Goal: Task Accomplishment & Management: Complete application form

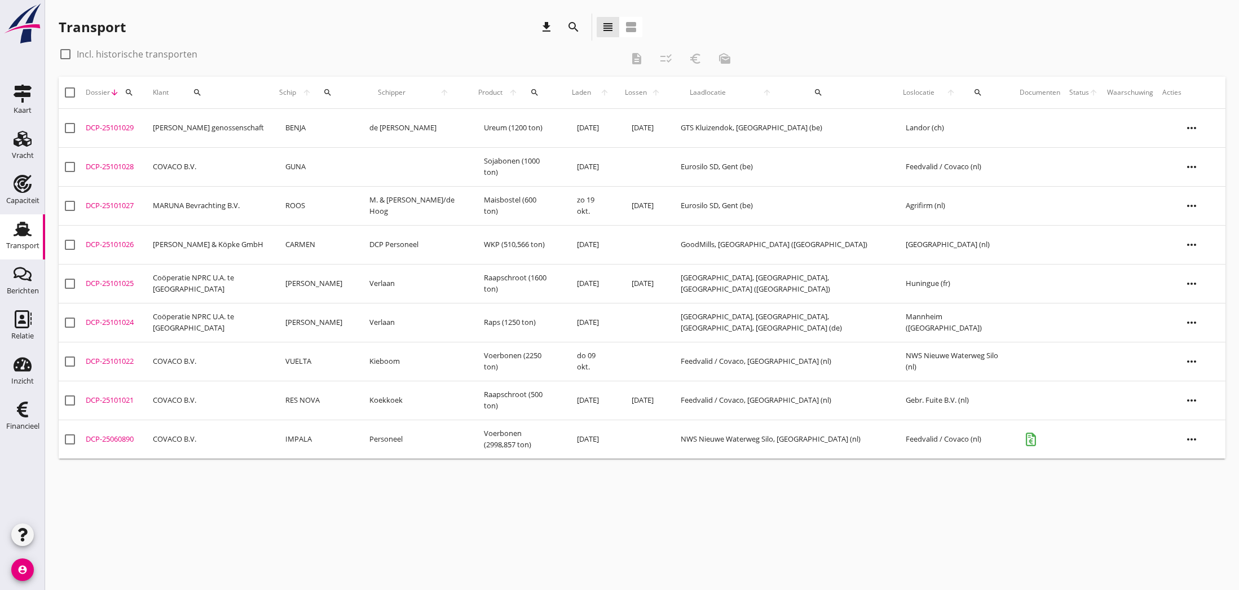
click at [64, 54] on div at bounding box center [65, 54] width 19 height 19
checkbox input "true"
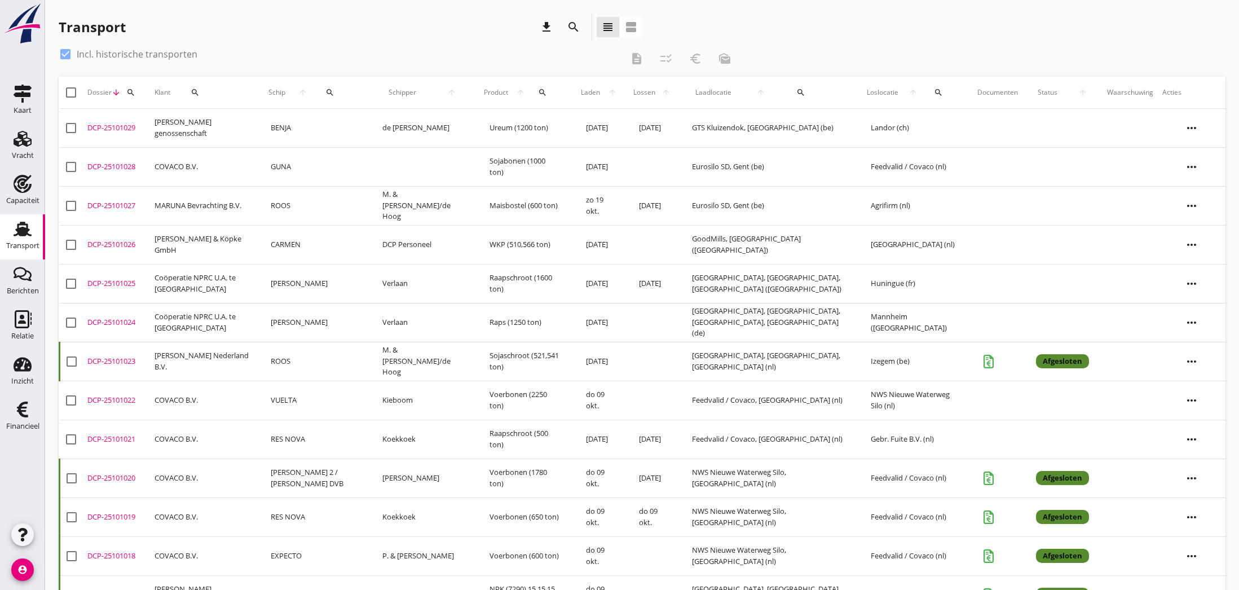
click at [94, 477] on div "DCP-25101020" at bounding box center [116, 478] width 58 height 11
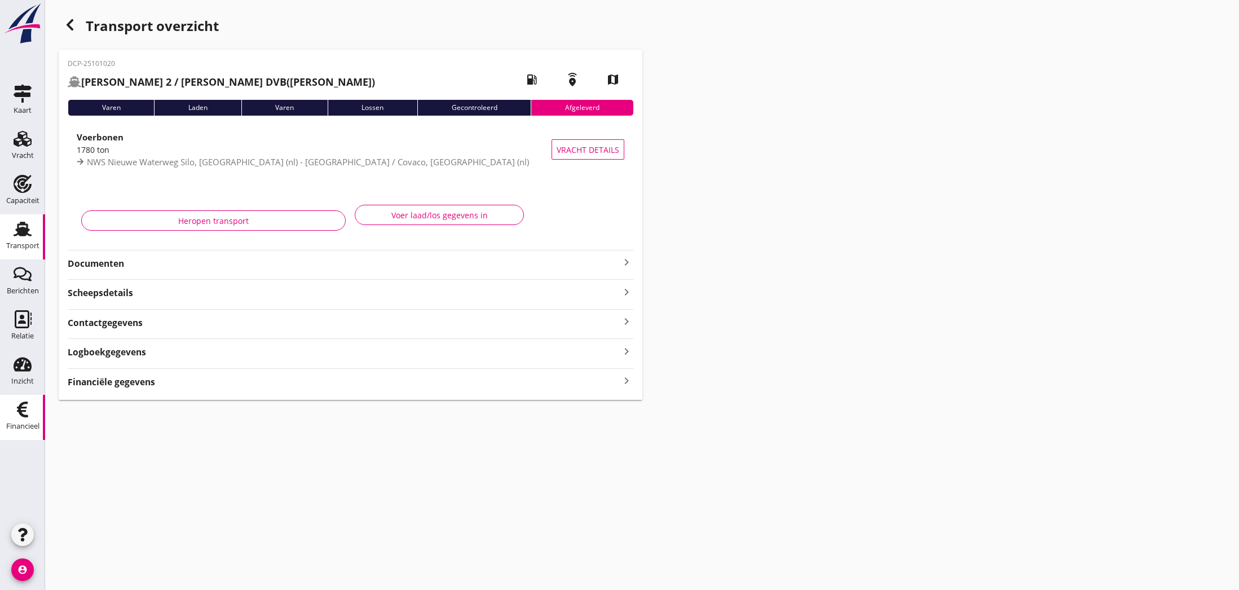
click at [23, 405] on icon "Financieel" at bounding box center [23, 409] width 18 height 18
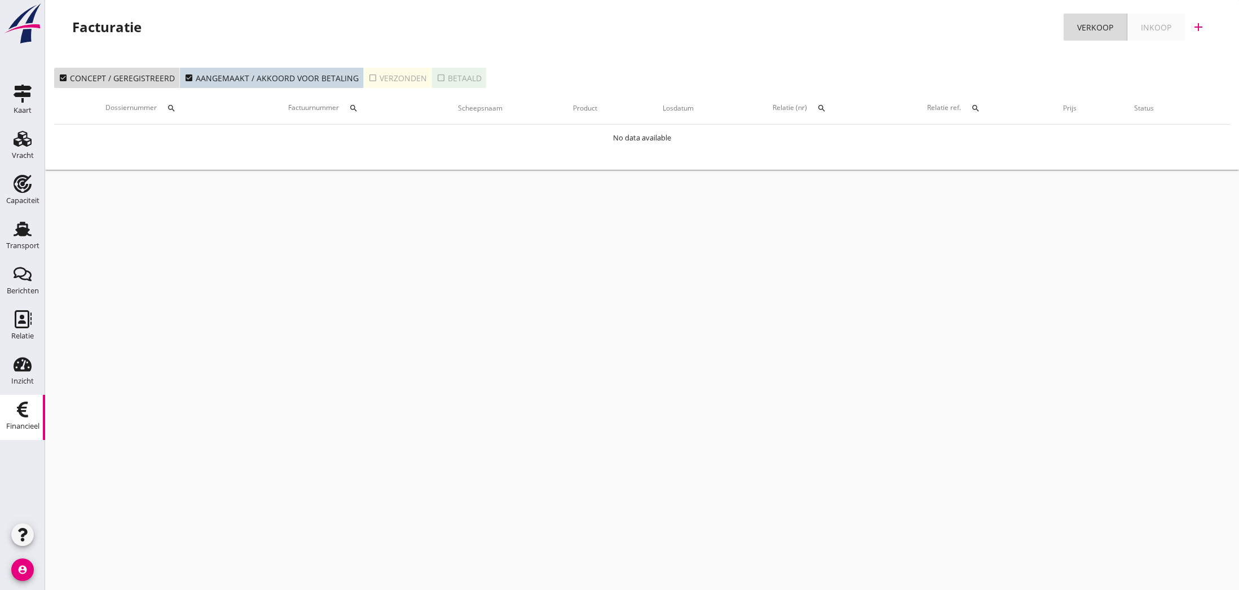
click at [1196, 25] on icon "add" at bounding box center [1199, 27] width 14 height 14
click at [1188, 57] on div "Verkoopfactuur" at bounding box center [1191, 56] width 67 height 14
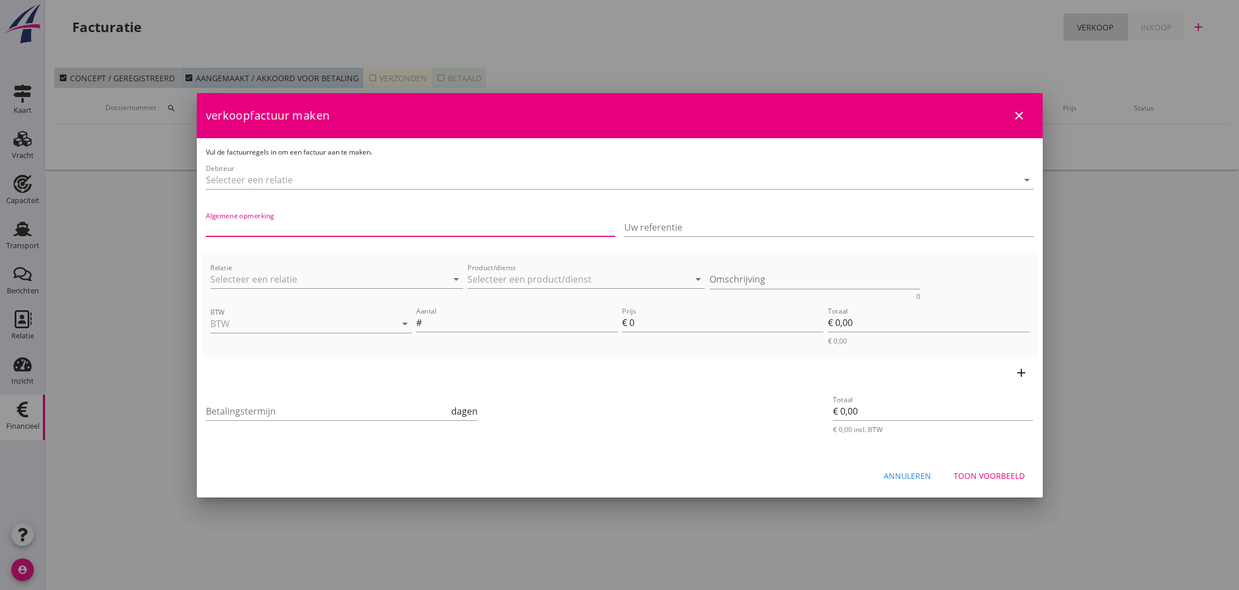
click at [300, 229] on input "Algemene opmerking" at bounding box center [410, 227] width 409 height 18
type input "Credit Factuur"
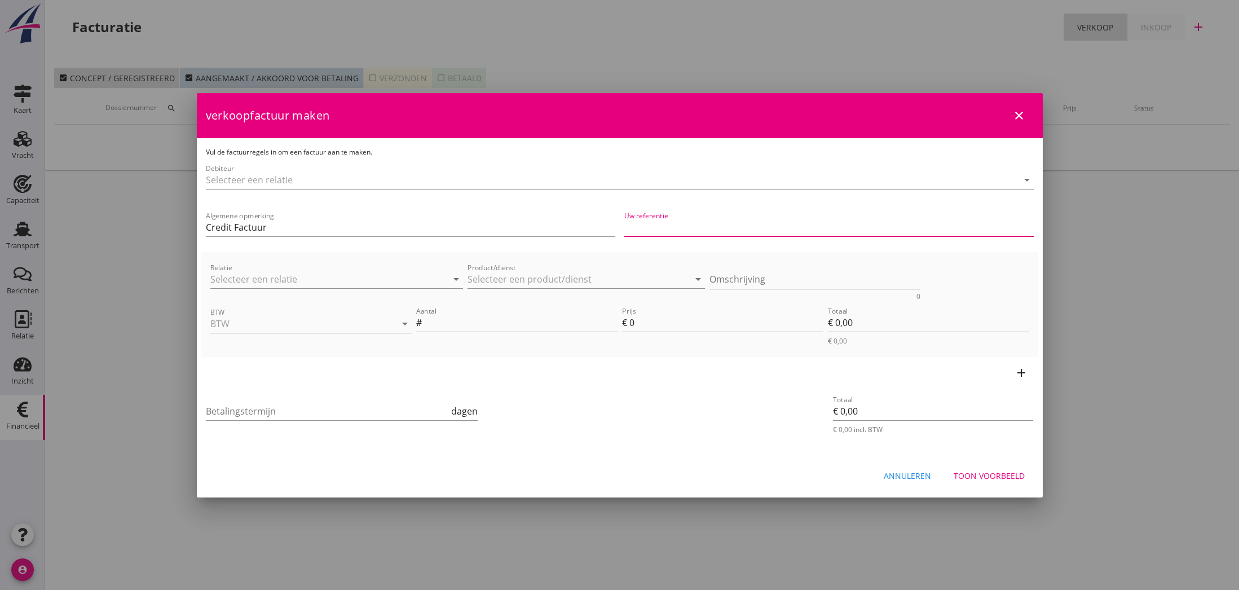
click at [671, 227] on input "Uw referentie" at bounding box center [828, 227] width 409 height 18
type input "Ctr S9612: Blonk"
click at [504, 276] on input "Product/dienst" at bounding box center [579, 279] width 222 height 18
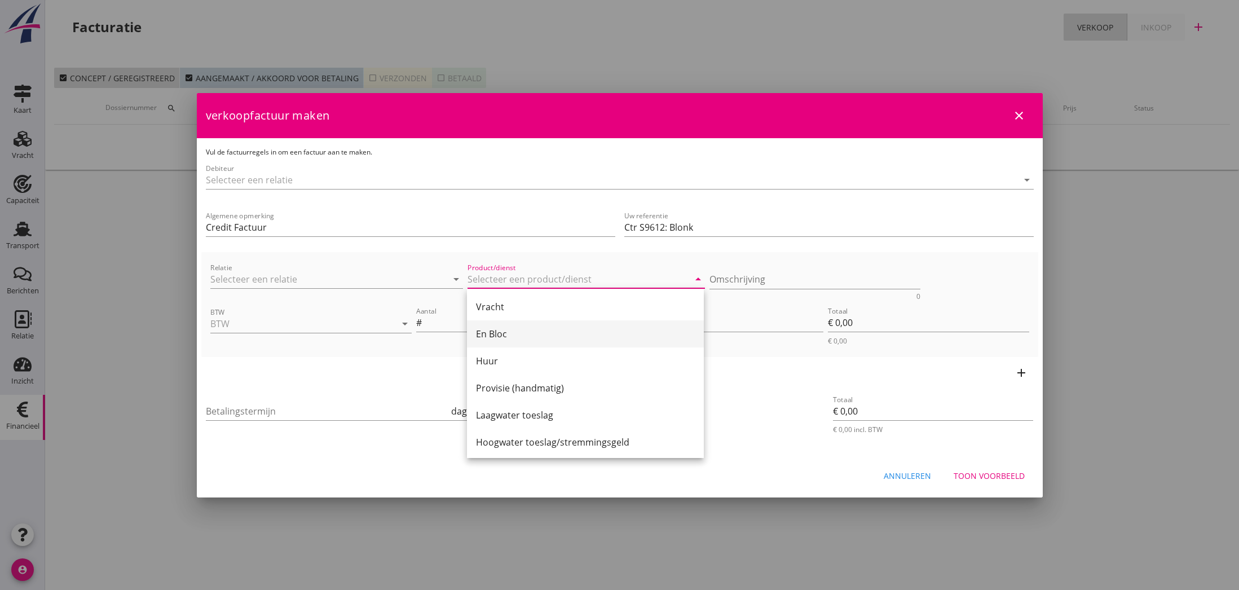
click at [499, 328] on div "En Bloc" at bounding box center [585, 334] width 219 height 14
type input "En Bloc"
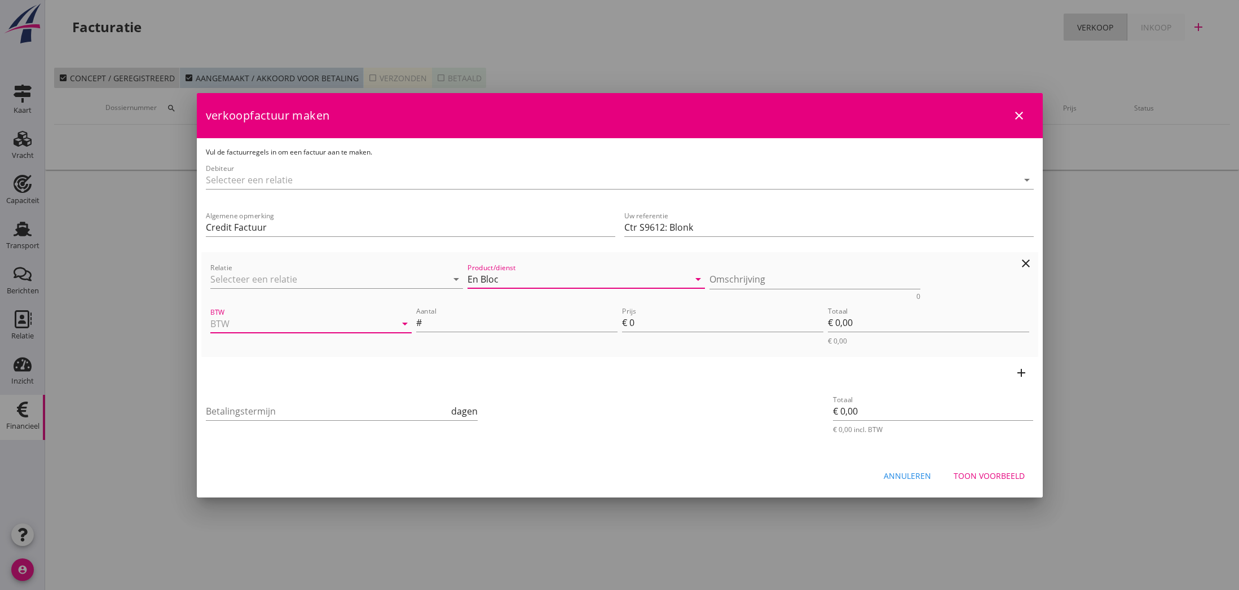
click at [304, 325] on input "BTW" at bounding box center [295, 324] width 170 height 18
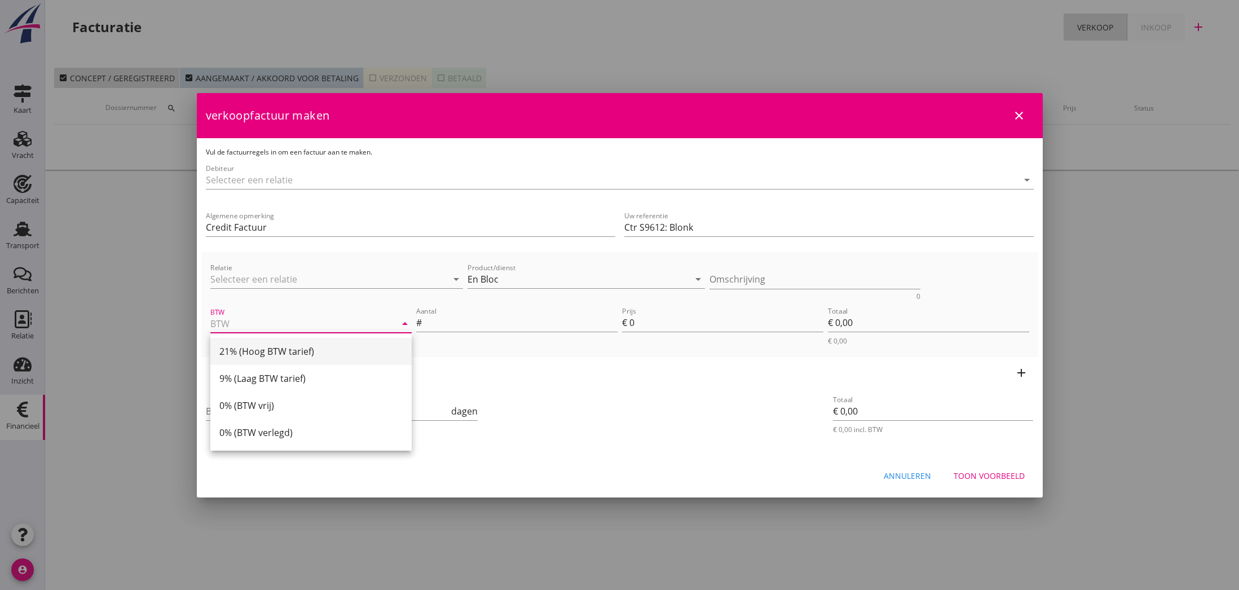
click at [275, 351] on div "21% (Hoog BTW tarief)" at bounding box center [310, 352] width 183 height 14
type input "21% (Hoog BTW tarief)"
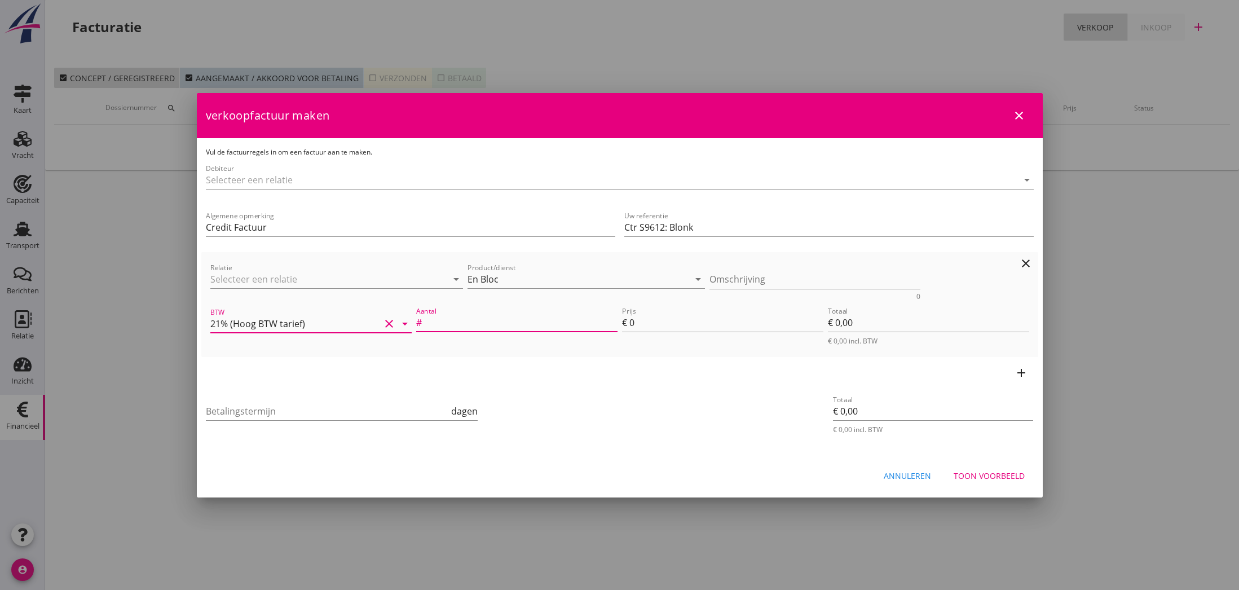
click at [431, 324] on input "Aantal" at bounding box center [520, 323] width 193 height 18
type input "1"
click at [635, 323] on input "0" at bounding box center [726, 323] width 194 height 18
type input "1"
type input "€ 1,00"
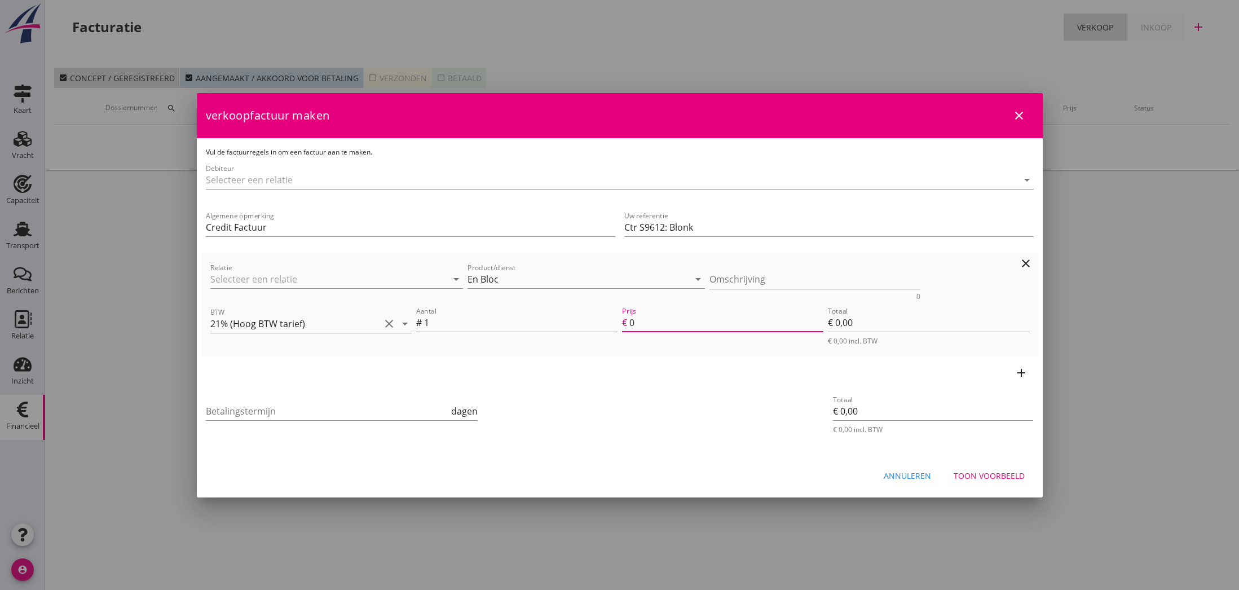
type input "€ 1,00"
type input "18"
type input "€ 18,00"
type input "187"
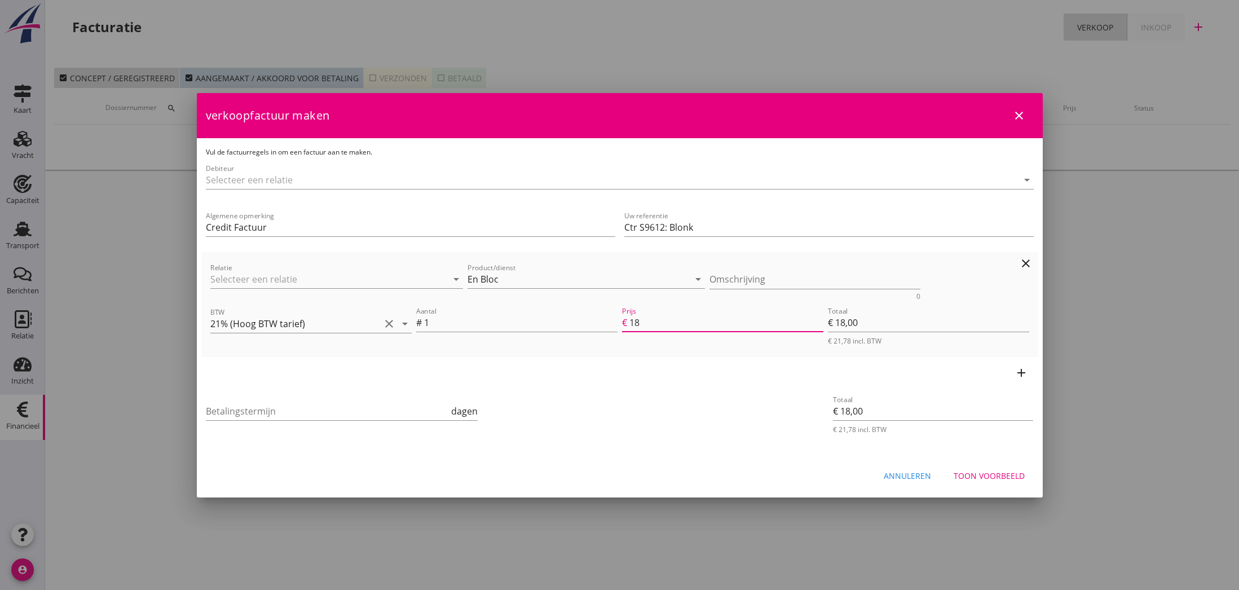
type input "€ 187,00"
type input "1875"
type input "€ 1.875,00"
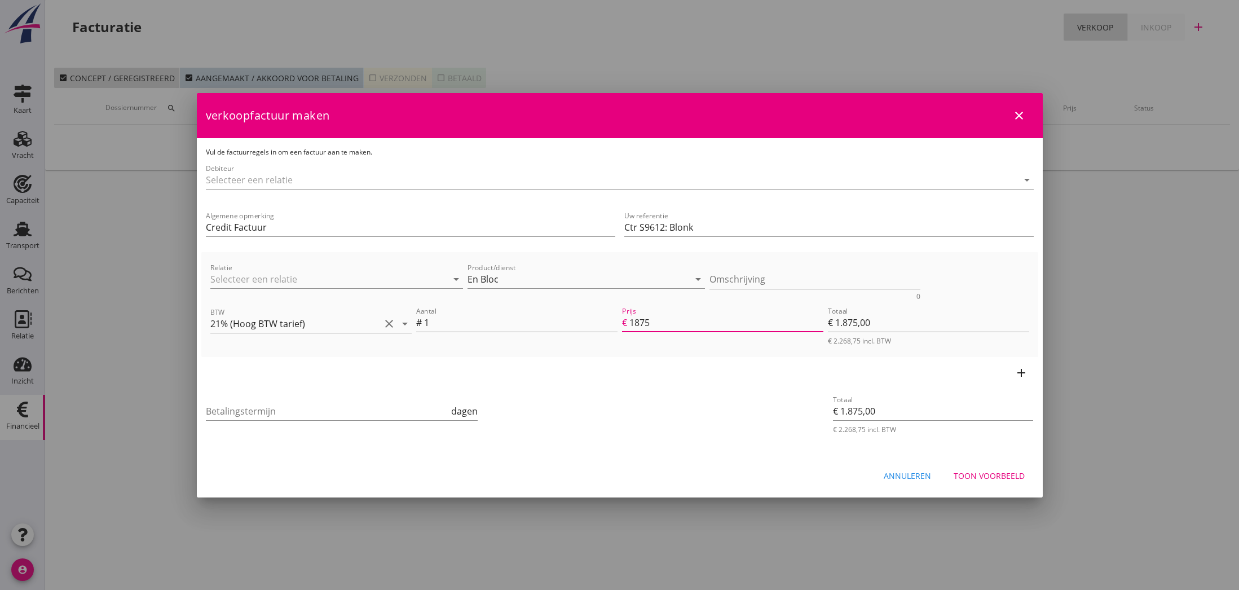
type input "1875"
click at [887, 386] on div "add" at bounding box center [619, 373] width 837 height 32
type input "-1"
click at [445, 413] on input "-1" at bounding box center [328, 411] width 244 height 18
type input "30"
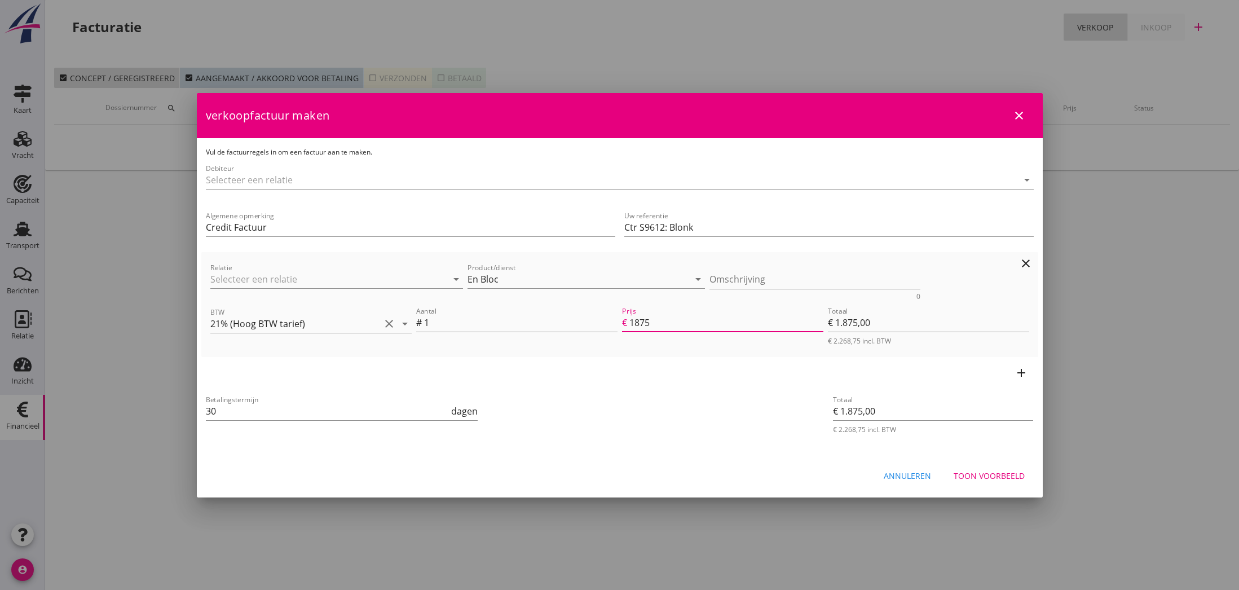
click at [630, 323] on input "1875" at bounding box center [726, 323] width 194 height 18
type input "-1875"
type input "€ -1.875,00"
click at [662, 322] on input "-1875" at bounding box center [726, 323] width 194 height 18
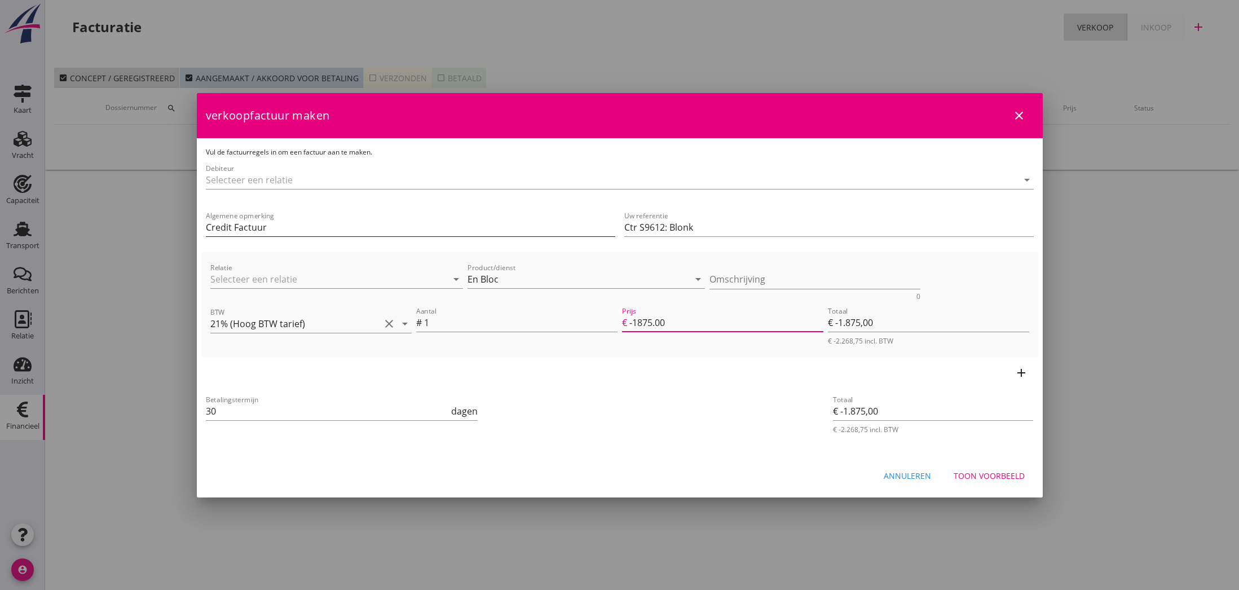
type input "-1875.00"
click at [468, 226] on input "Credit Factuur" at bounding box center [410, 227] width 409 height 18
type input "Credit Factuur op 0825"
click at [993, 476] on div "Toon voorbeeld" at bounding box center [989, 476] width 71 height 12
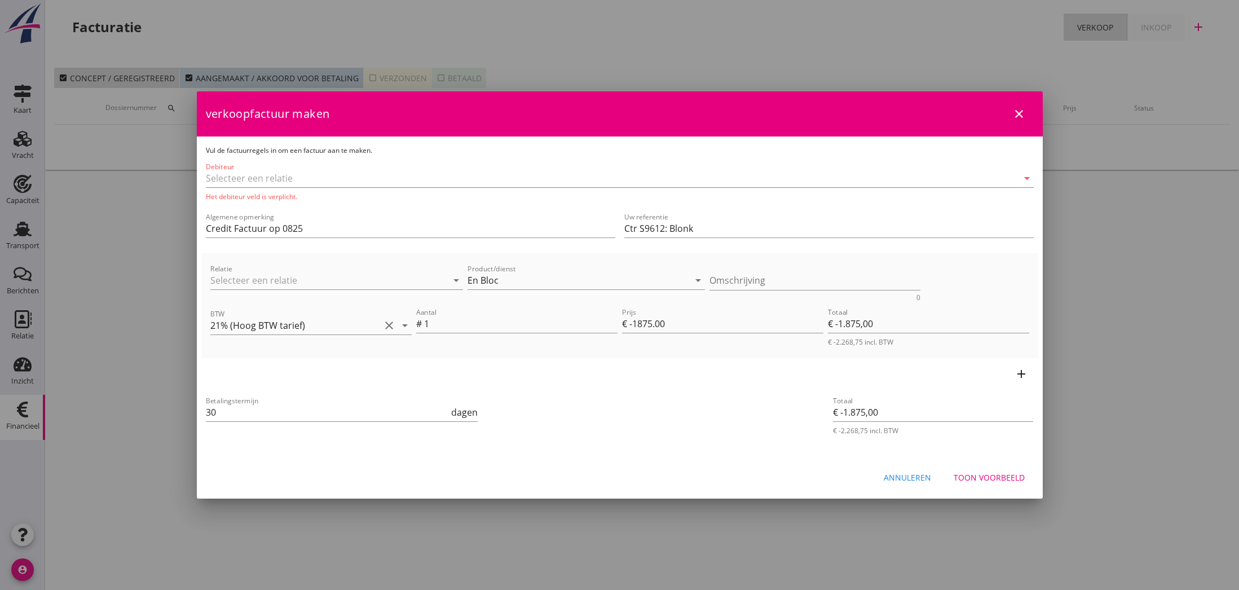
click at [973, 477] on div "Toon voorbeeld" at bounding box center [989, 477] width 71 height 12
click at [295, 179] on input "Debiteur" at bounding box center [604, 178] width 796 height 18
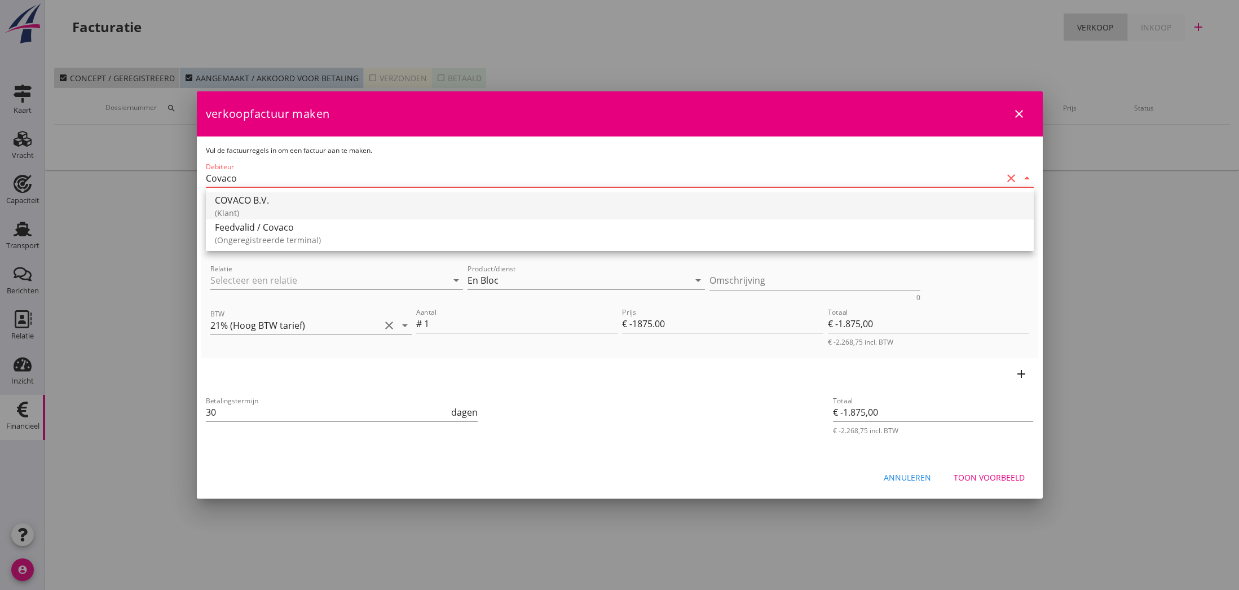
click at [259, 201] on div "COVACO B.V." at bounding box center [620, 200] width 810 height 14
type input "COVACO B.V."
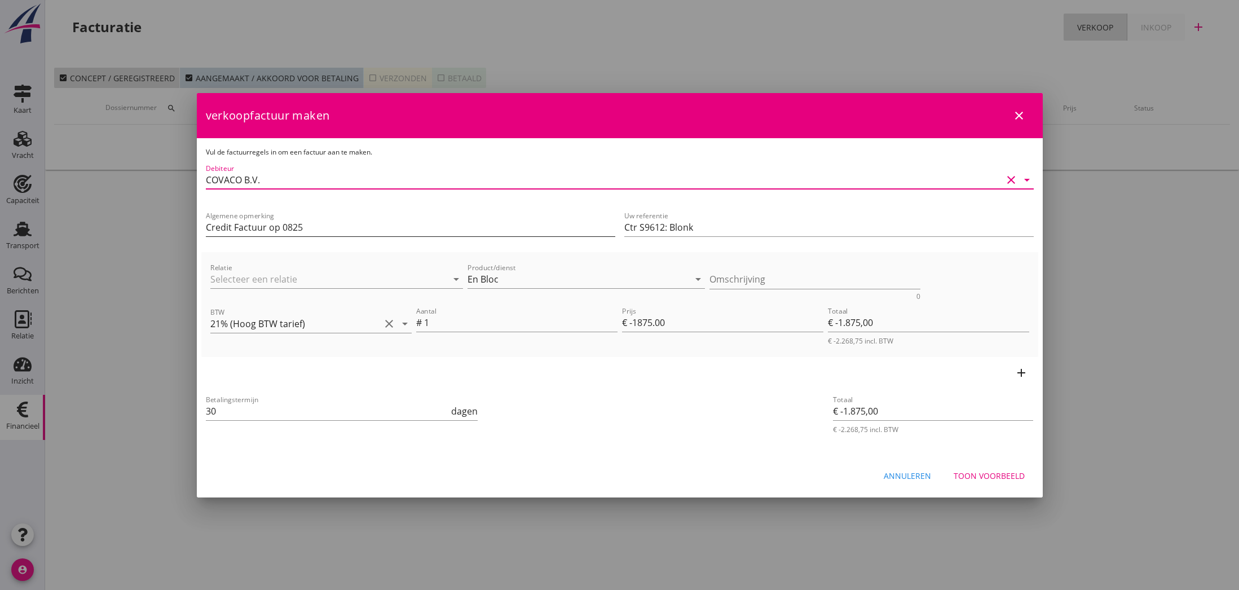
click at [352, 230] on input "Credit Factuur op 0825" at bounding box center [410, 227] width 409 height 18
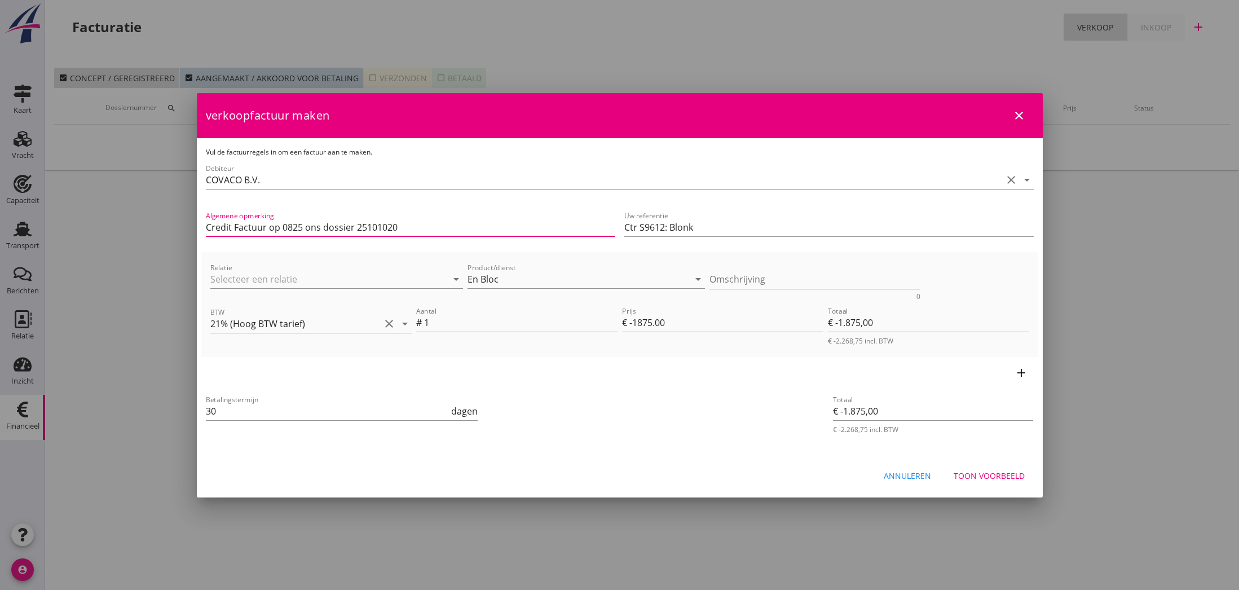
click at [304, 228] on input "Credit Factuur op 0825 ons dossier 25101020" at bounding box center [410, 227] width 409 height 18
type input "Credit Factuur op 0825 | ons dossier 25101020"
click at [995, 478] on div "Toon voorbeeld" at bounding box center [989, 476] width 71 height 12
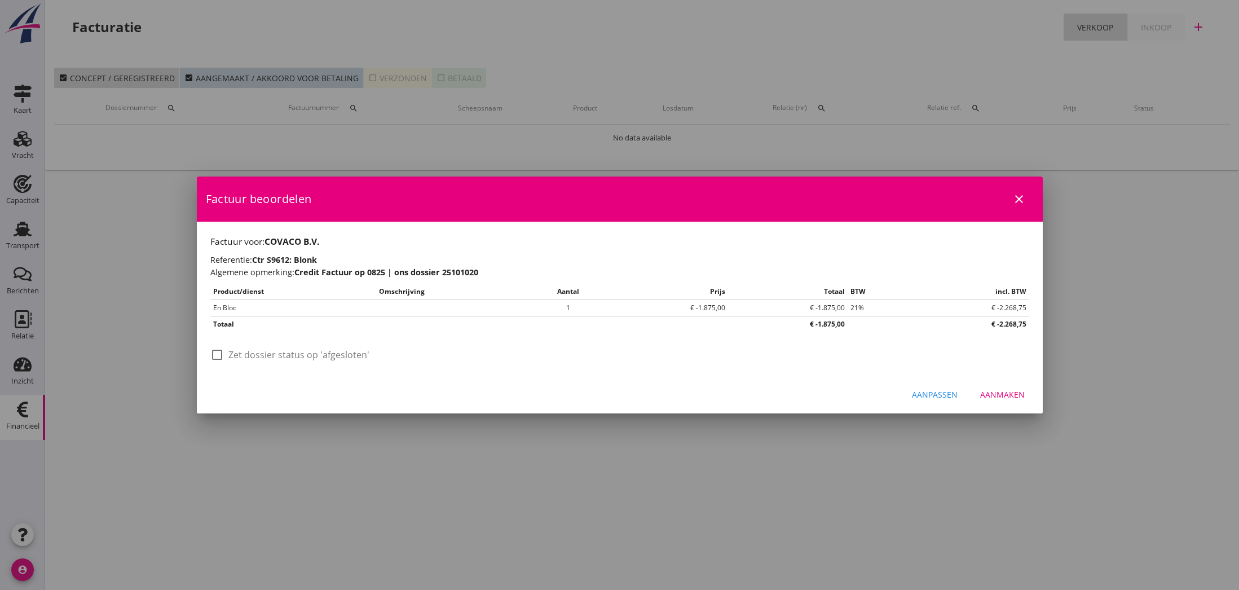
click at [1002, 395] on div "Aanmaken" at bounding box center [1002, 395] width 45 height 12
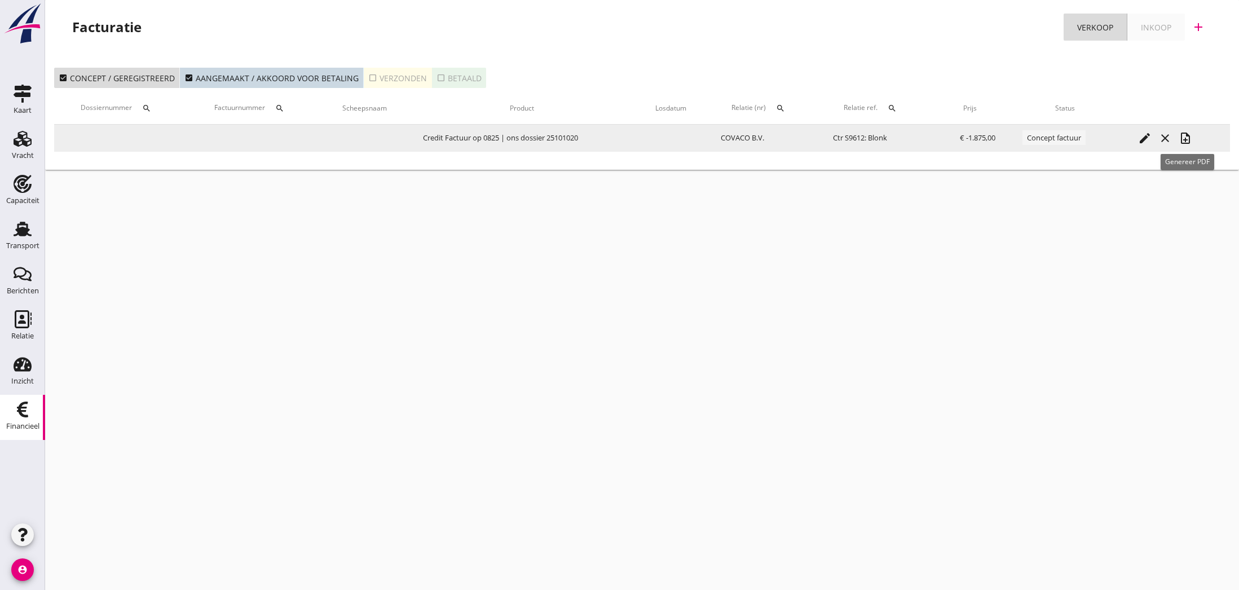
click at [1188, 138] on icon "note_add" at bounding box center [1186, 138] width 14 height 14
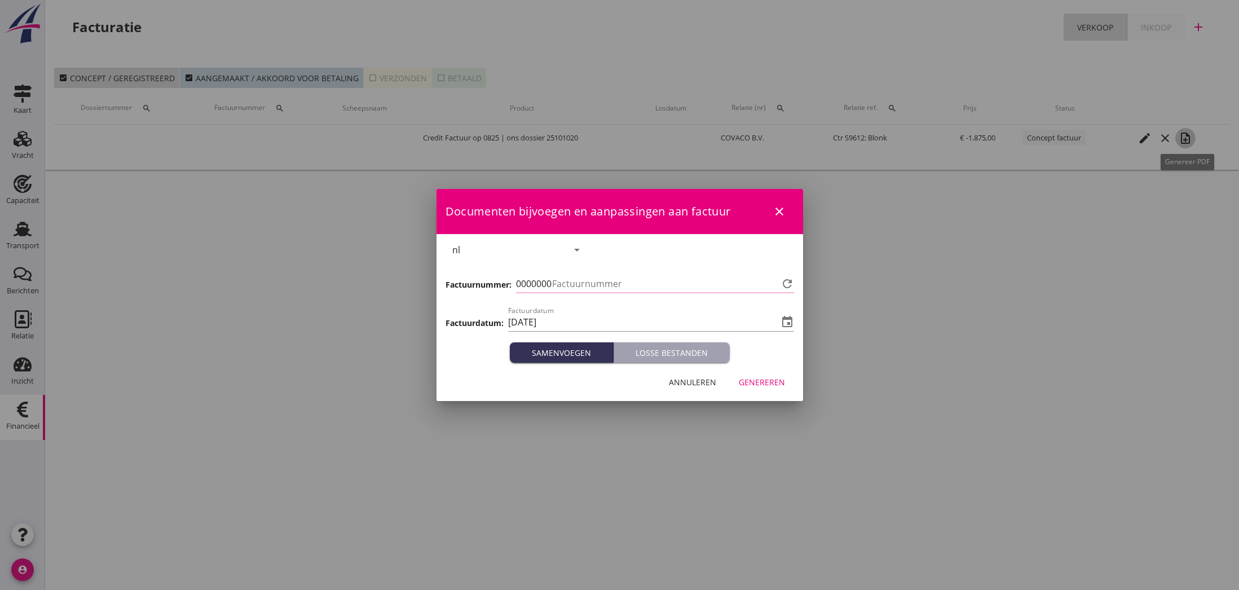
type input "827"
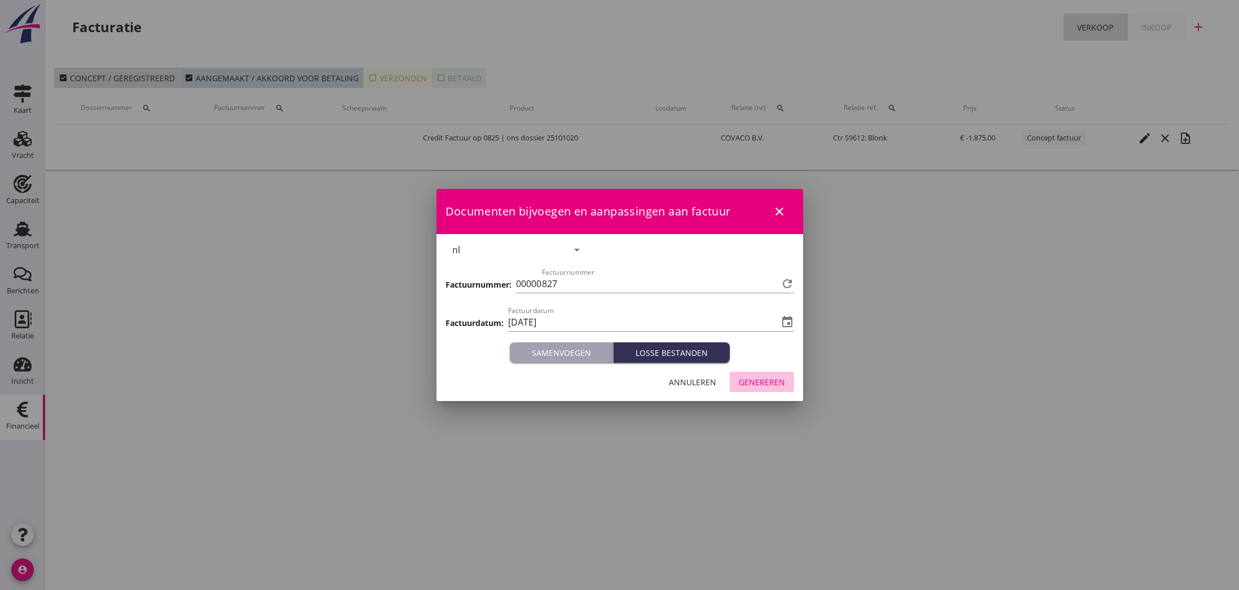
click at [753, 382] on div "Genereren" at bounding box center [762, 382] width 46 height 12
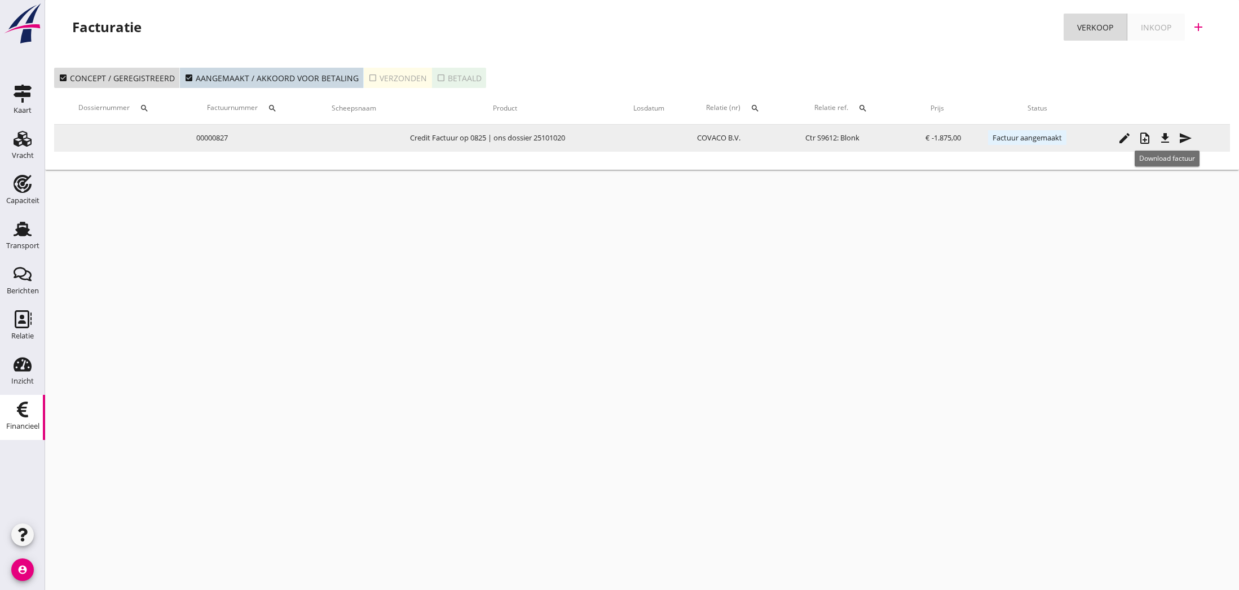
click at [1166, 140] on icon "file_download" at bounding box center [1165, 138] width 14 height 14
click at [1185, 138] on icon "send" at bounding box center [1186, 138] width 14 height 14
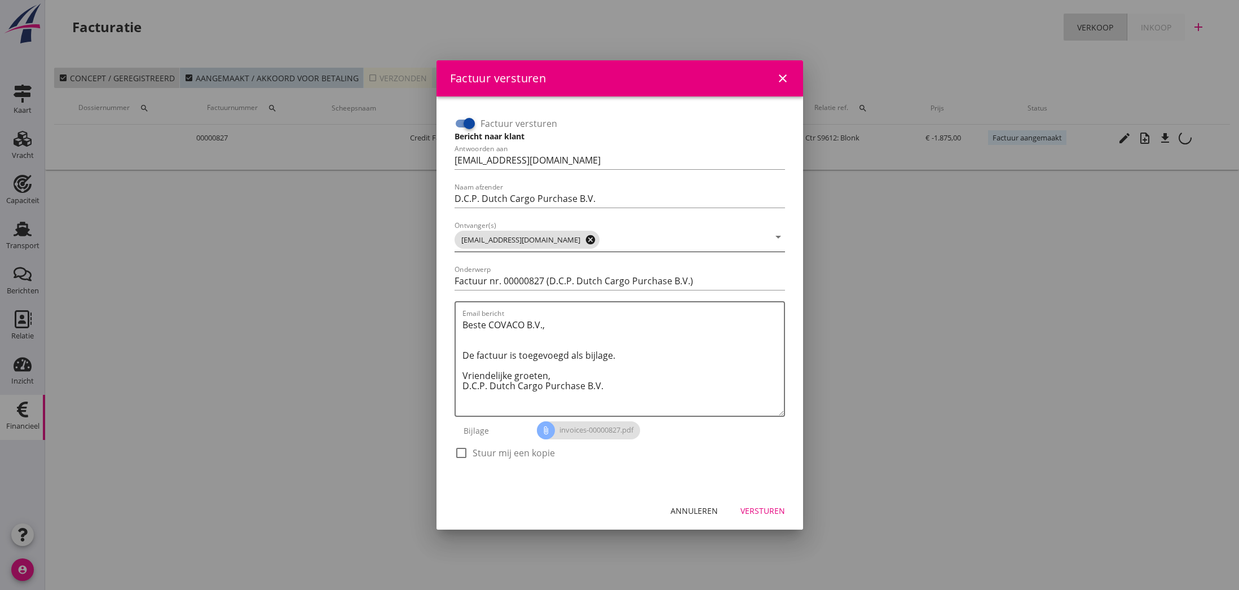
click at [585, 242] on icon "cancel" at bounding box center [590, 239] width 11 height 11
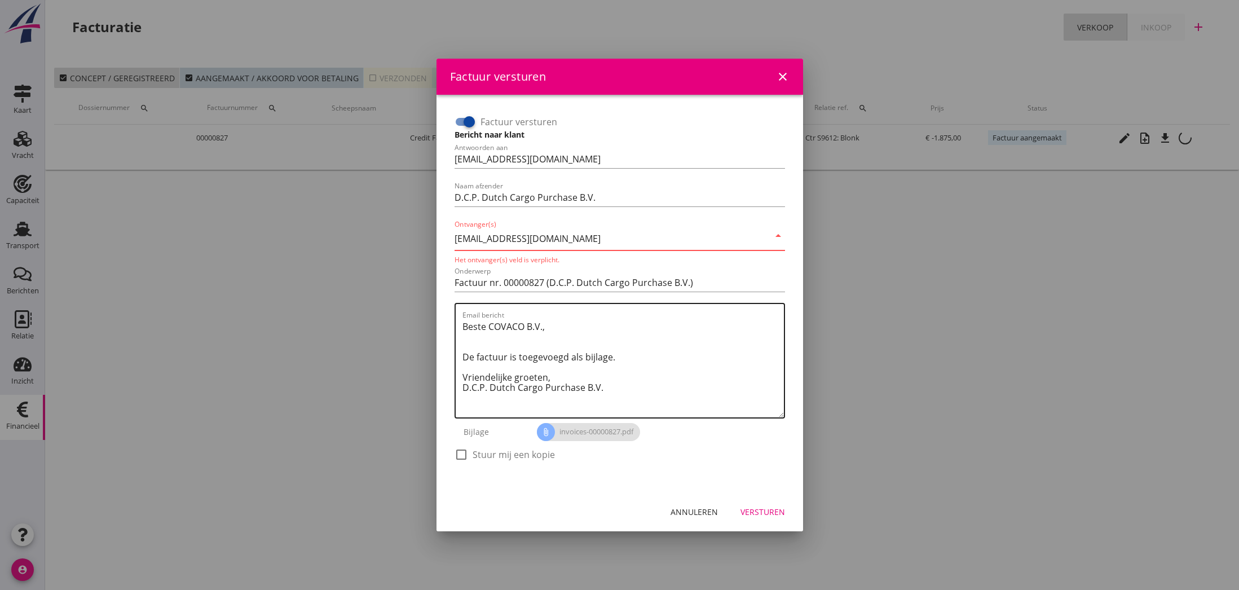
type input "[EMAIL_ADDRESS][DOMAIN_NAME]"
click at [559, 342] on textarea "Beste COVACO B.V., De factuur is toegevoegd als bijlage. Vriendelijke groeten, …" at bounding box center [622, 368] width 321 height 100
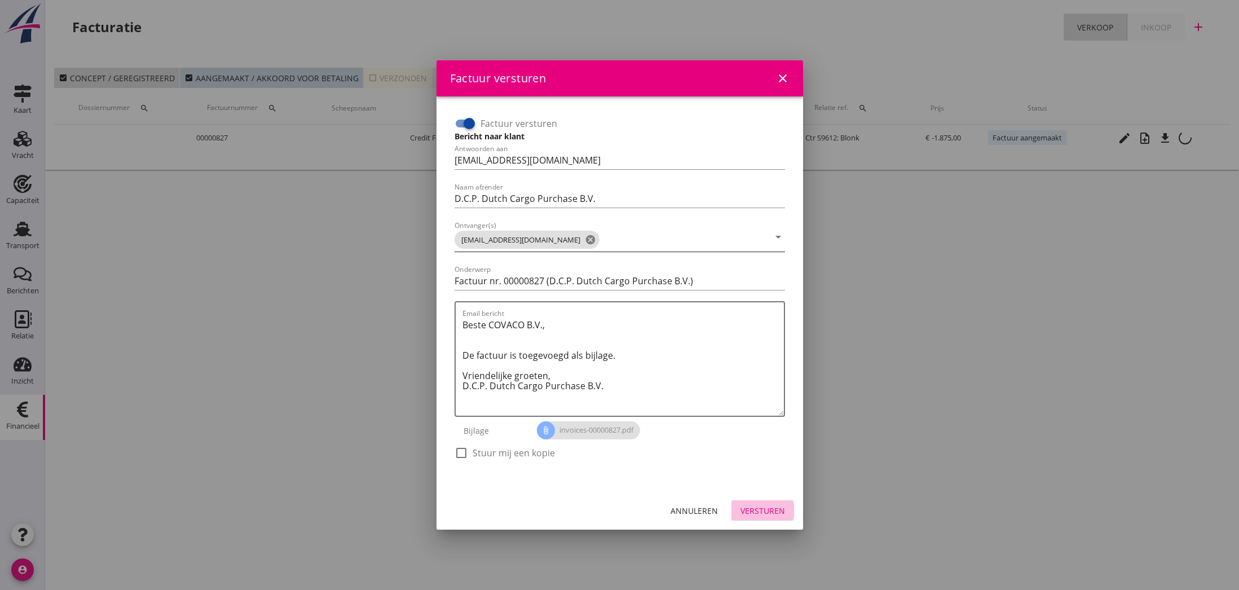
click at [769, 508] on div "Versturen" at bounding box center [762, 511] width 45 height 12
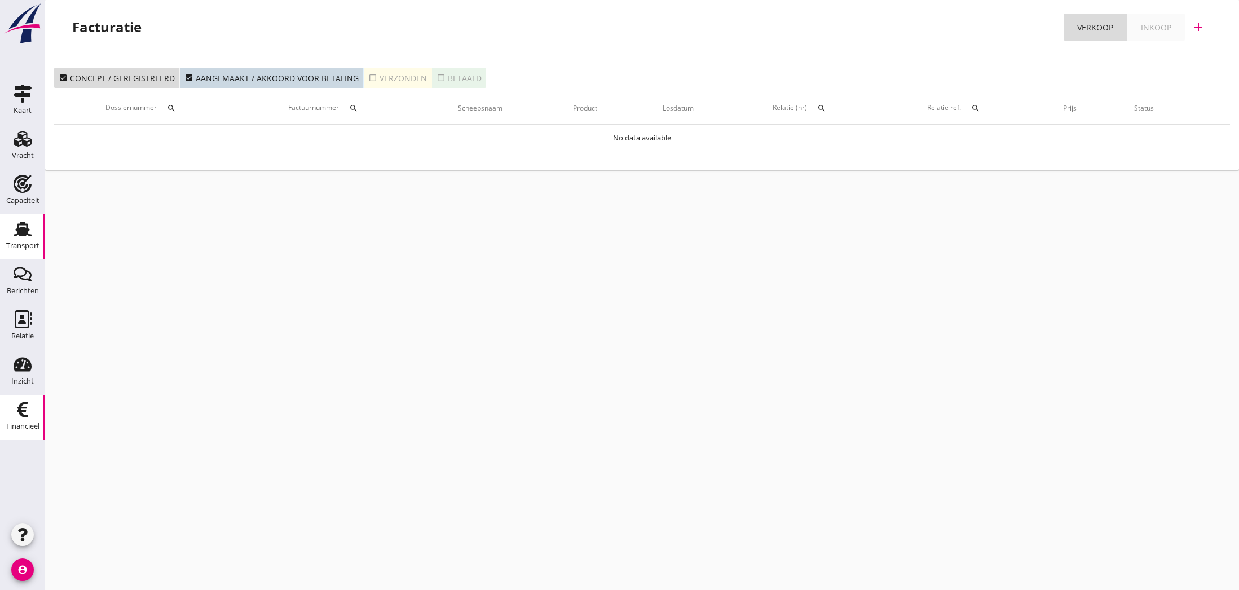
click at [23, 236] on use at bounding box center [23, 229] width 18 height 15
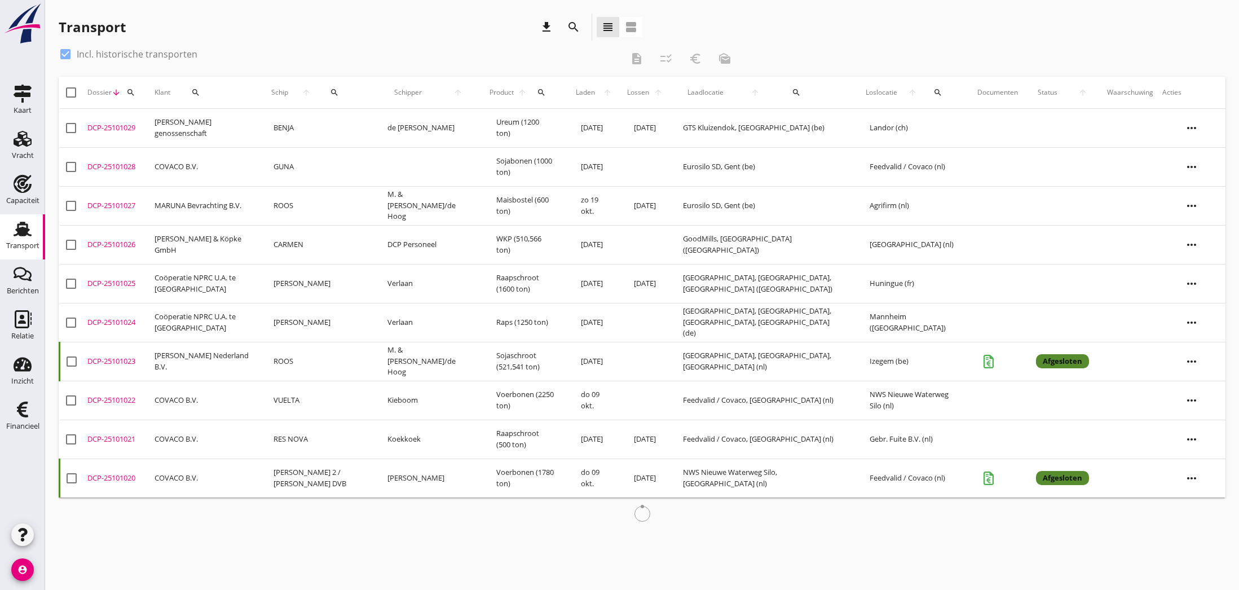
drag, startPoint x: 69, startPoint y: 54, endPoint x: 76, endPoint y: 56, distance: 7.1
click at [69, 54] on div at bounding box center [65, 54] width 19 height 19
checkbox input "false"
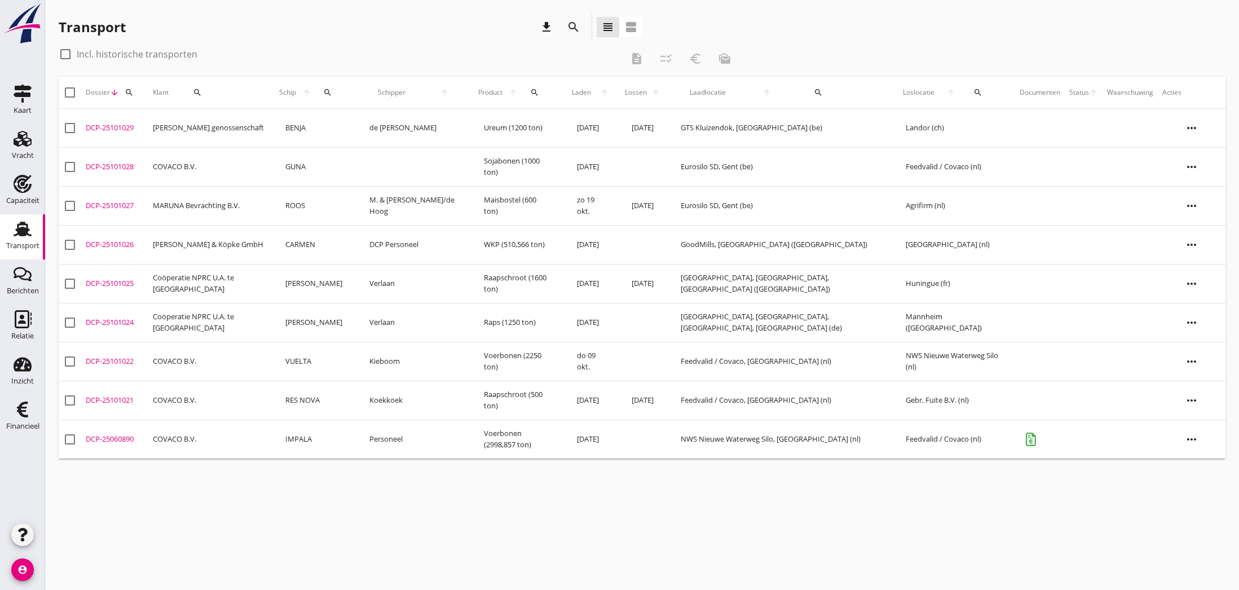
click at [24, 568] on icon "account_circle" at bounding box center [22, 569] width 23 height 23
click at [145, 530] on div "cancel You are impersonating another user. Transport download search view_headl…" at bounding box center [642, 295] width 1194 height 590
